Goal: Task Accomplishment & Management: Use online tool/utility

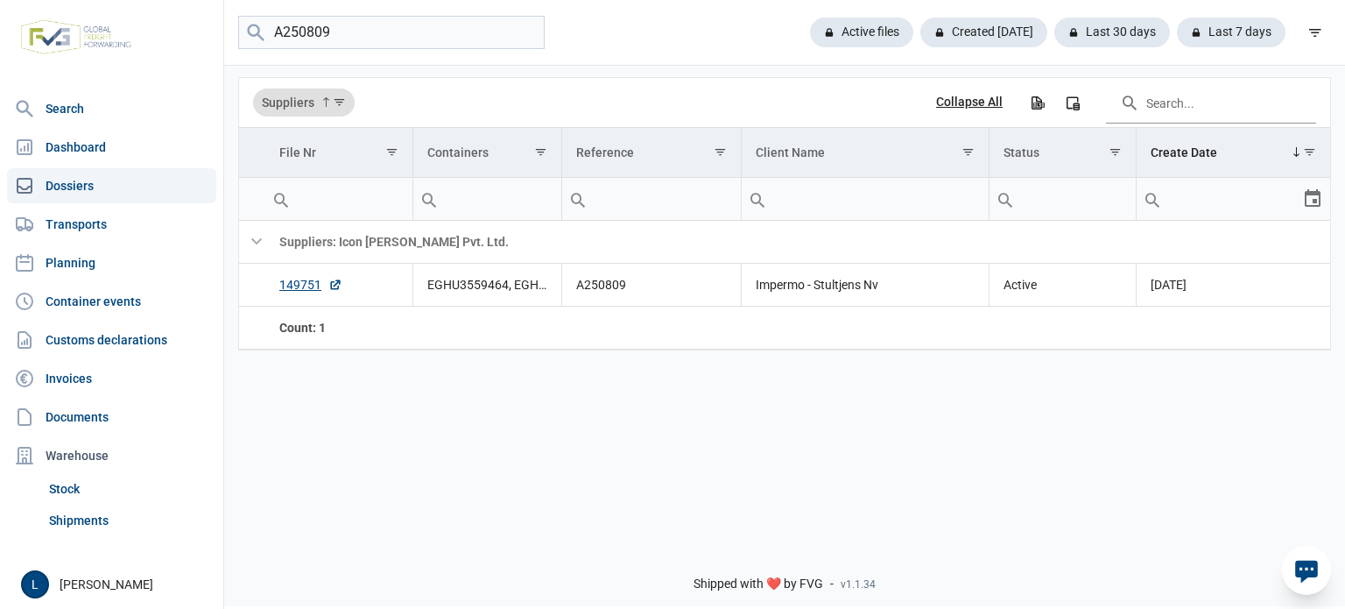
click at [518, 38] on input "A250809" at bounding box center [391, 33] width 307 height 34
type input "tclu684"
click at [125, 300] on link "Container events" at bounding box center [111, 301] width 209 height 35
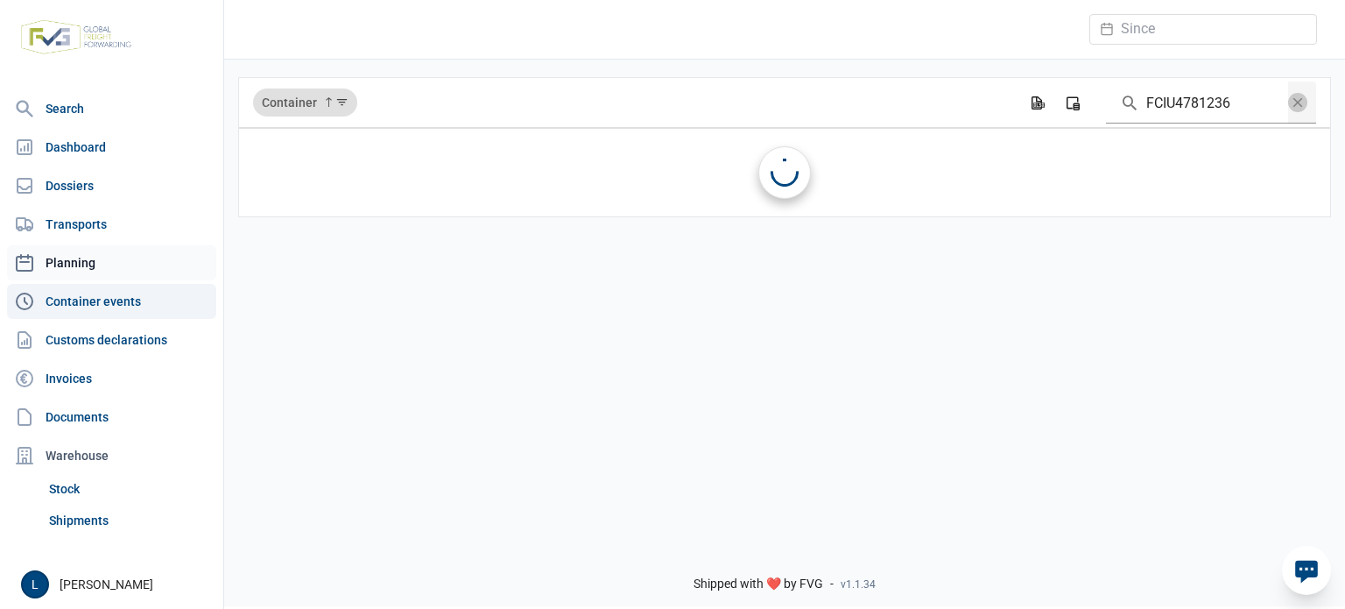
click at [125, 265] on link "Planning" at bounding box center [111, 262] width 209 height 35
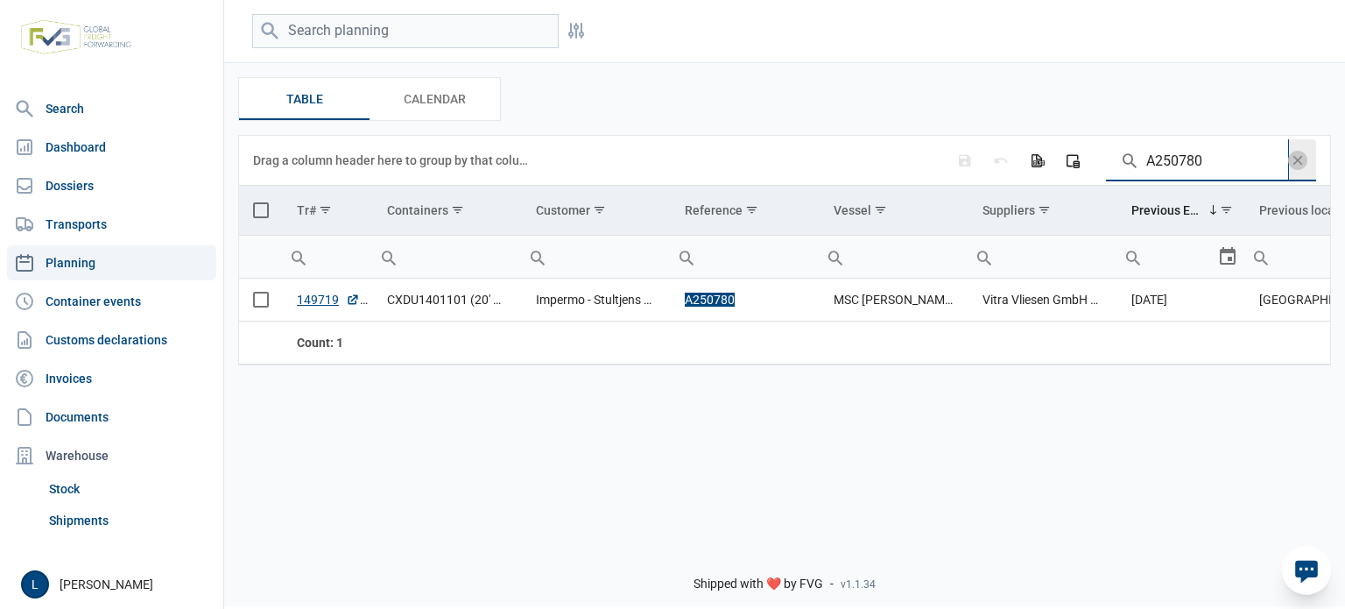
click at [1166, 159] on input "A250780" at bounding box center [1197, 160] width 182 height 42
paste input "99"
type input "A250799"
click at [261, 203] on span "Select all" at bounding box center [261, 210] width 16 height 16
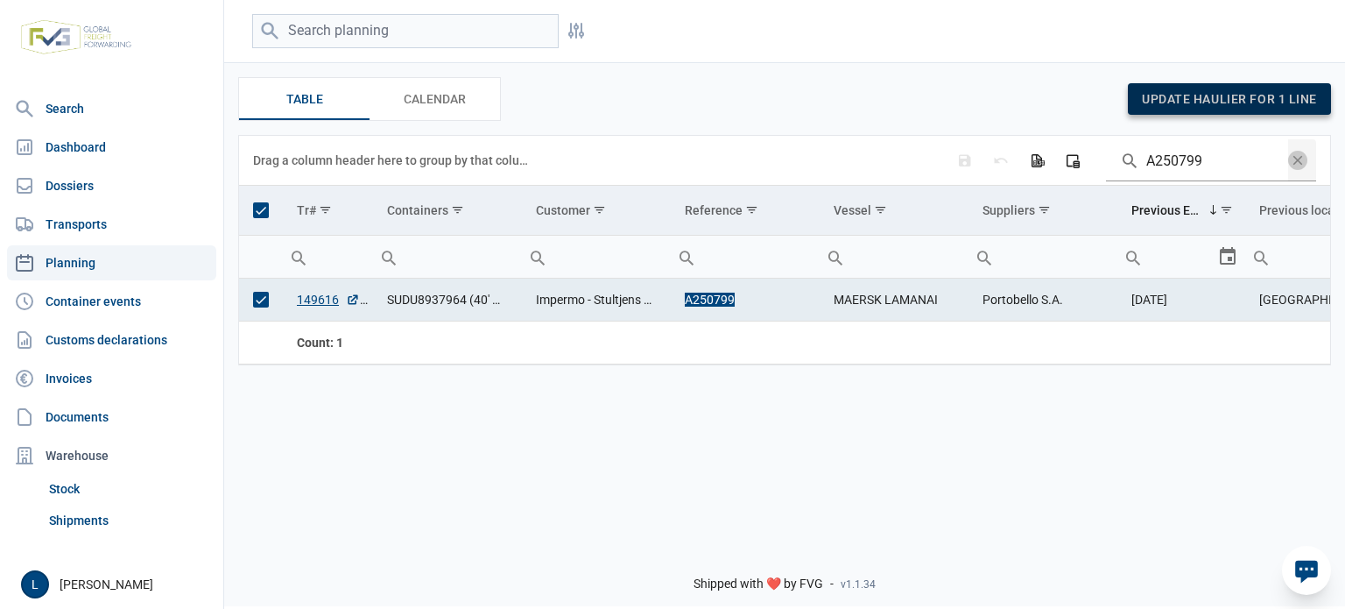
click at [1147, 104] on span "update haulier for 1 line" at bounding box center [1229, 99] width 175 height 14
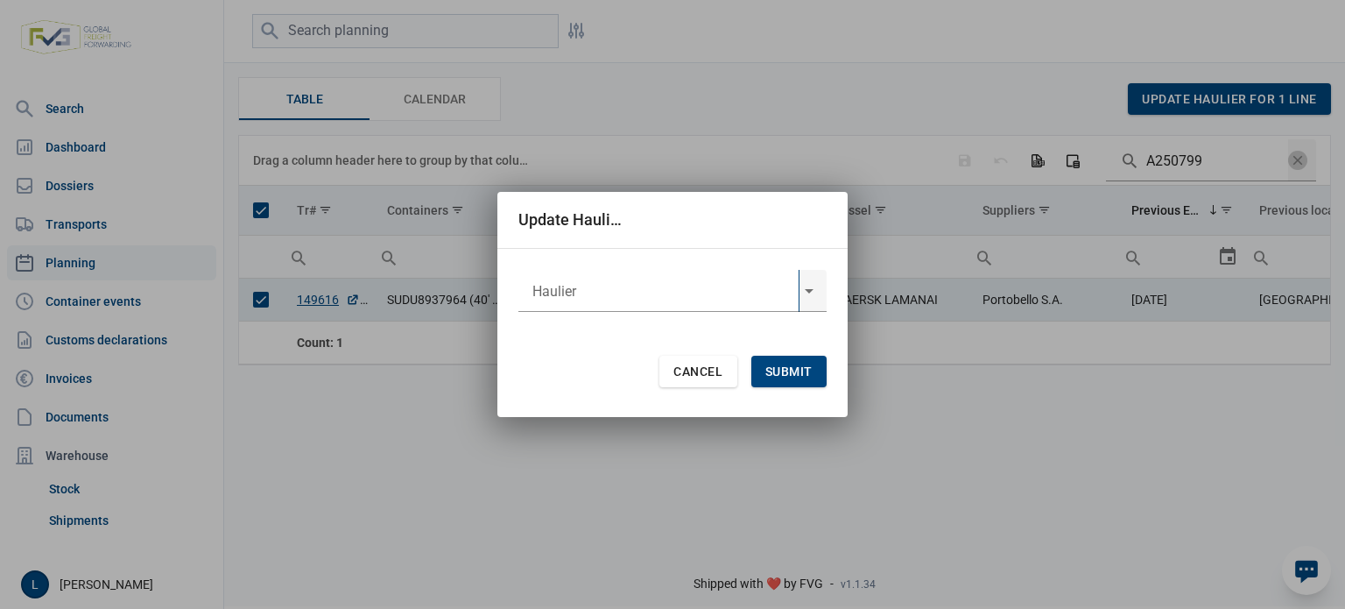
click at [606, 280] on input "text" at bounding box center [658, 291] width 280 height 42
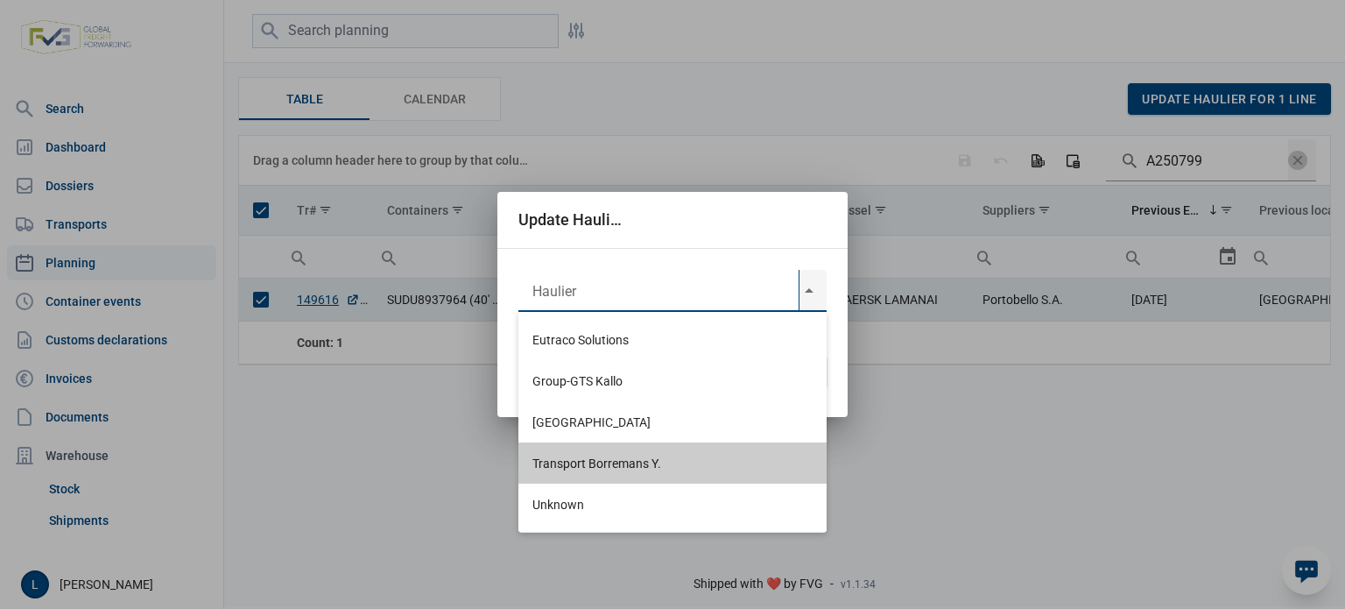
click at [596, 450] on div "Transport Borremans Y." at bounding box center [672, 462] width 308 height 41
type input "Transport Borremans Y."
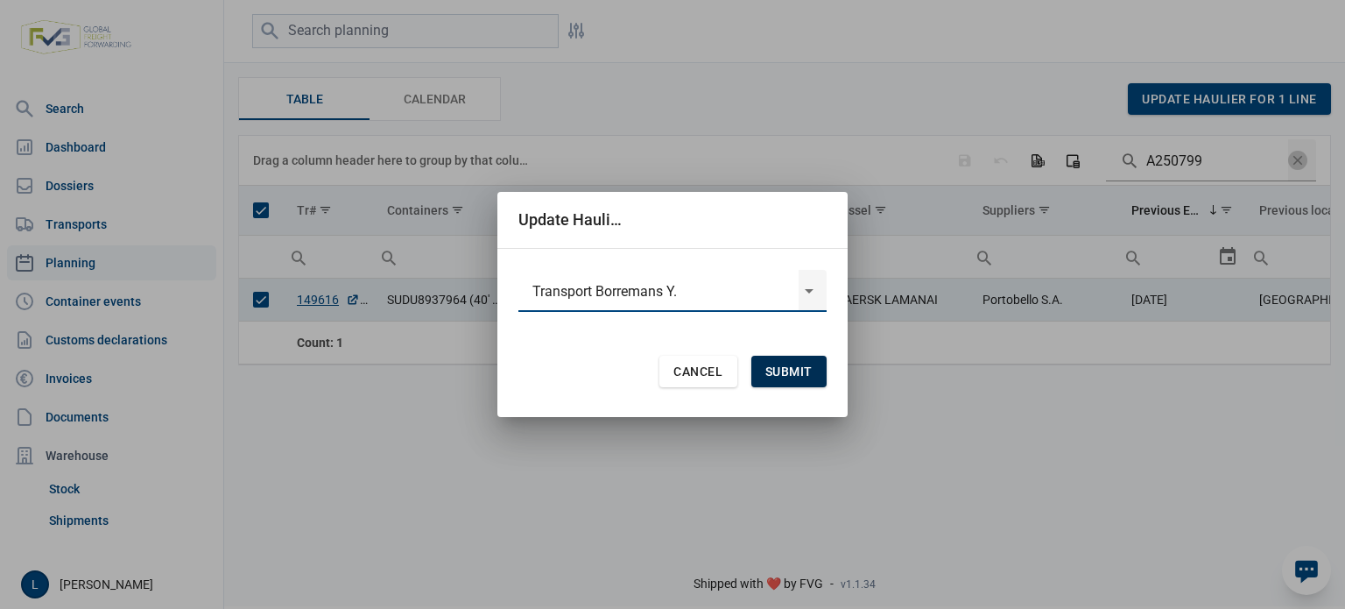
click at [778, 366] on span "Submit" at bounding box center [788, 371] width 47 height 14
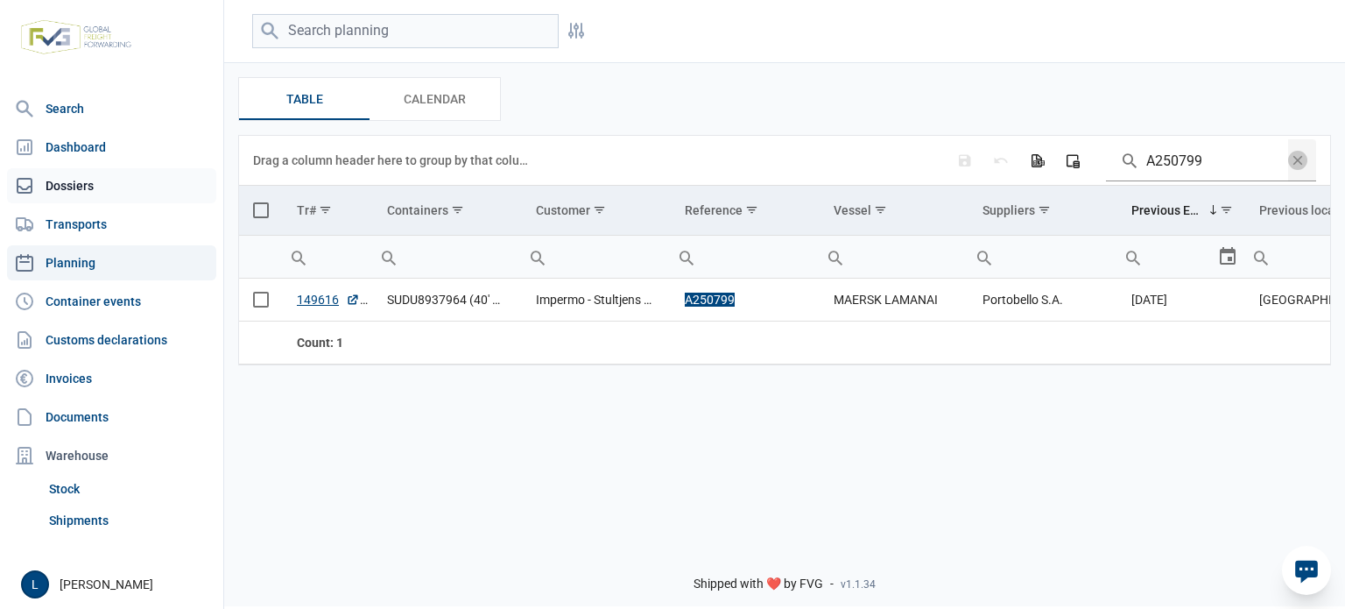
click at [170, 184] on link "Dossiers" at bounding box center [111, 185] width 209 height 35
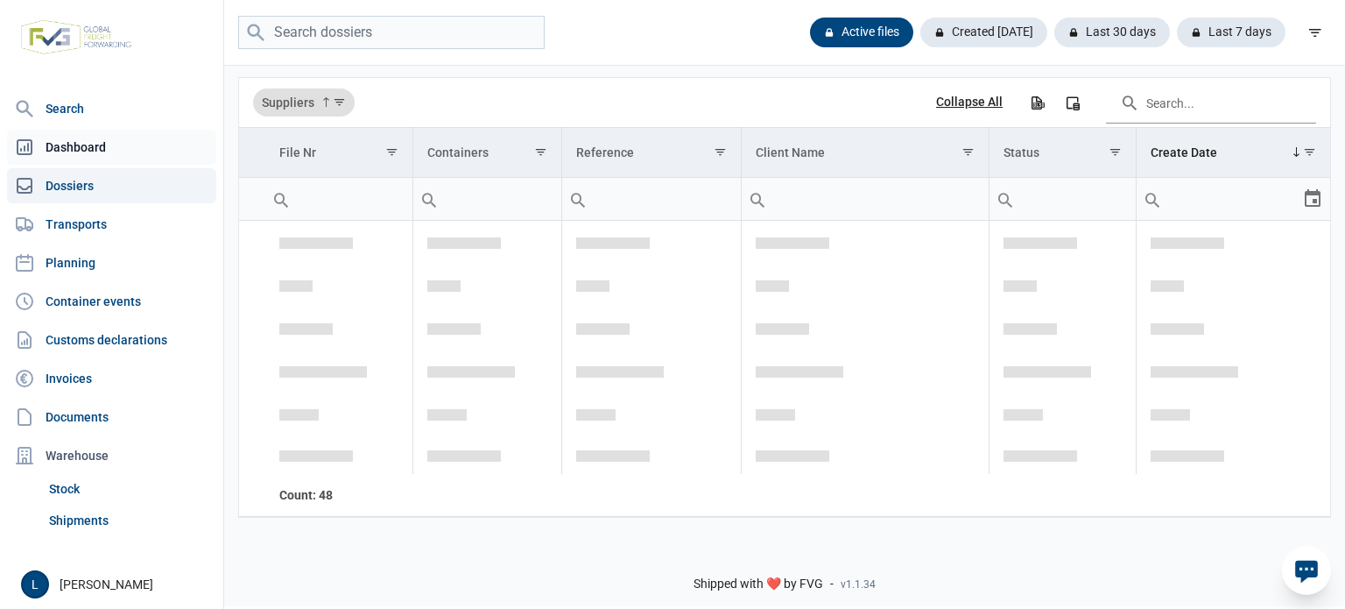
scroll to position [3034, 0]
